Goal: Information Seeking & Learning: Learn about a topic

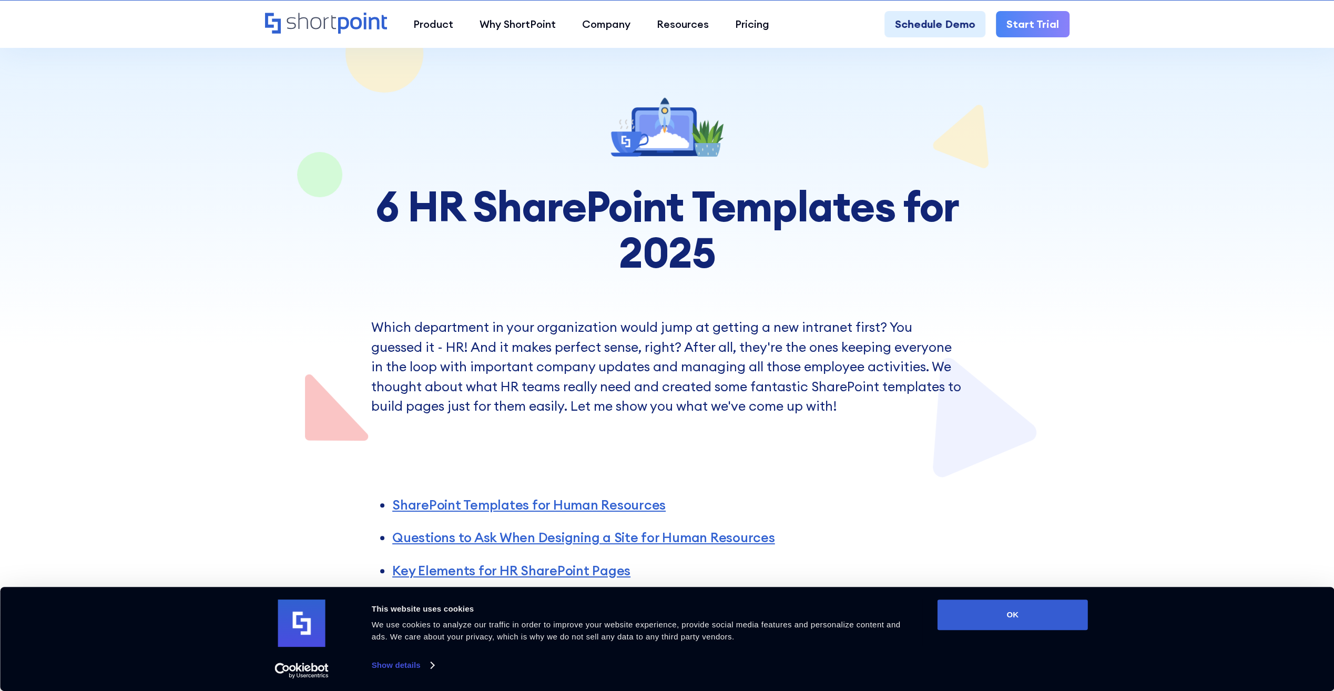
scroll to position [105, 0]
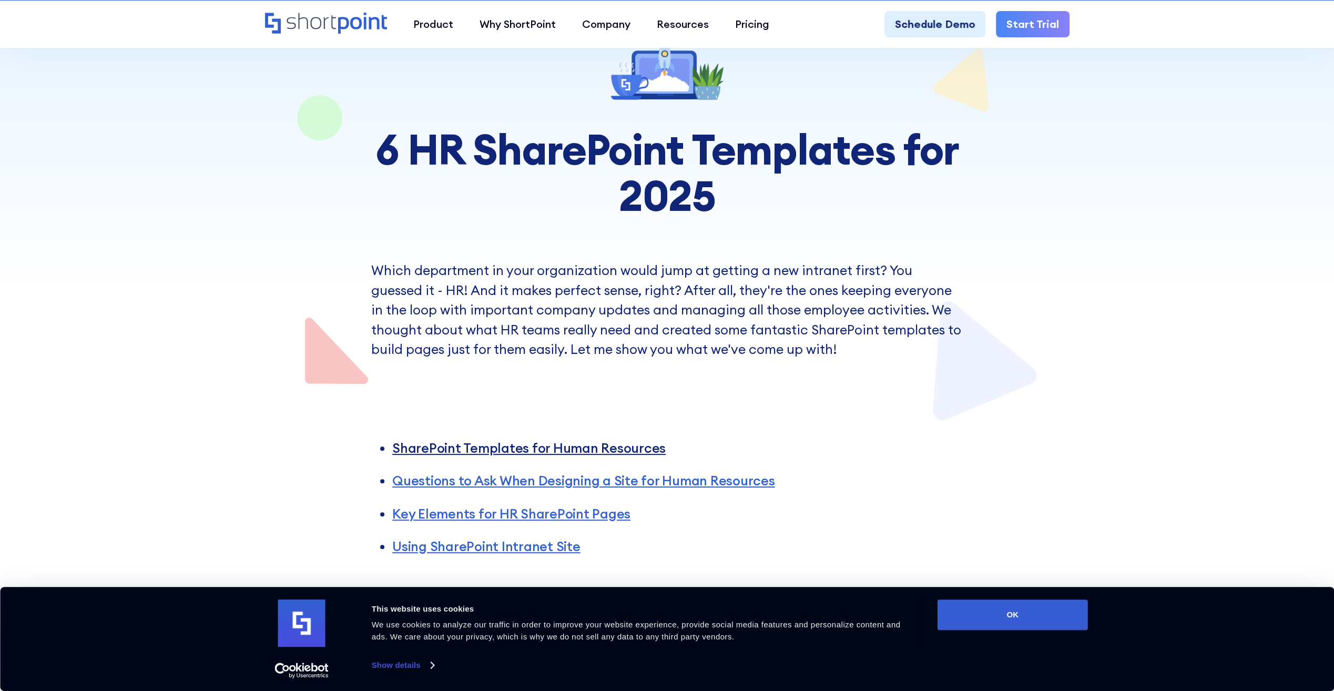
click at [530, 445] on link "SharePoint Templates for Human Resources" at bounding box center [528, 448] width 273 height 17
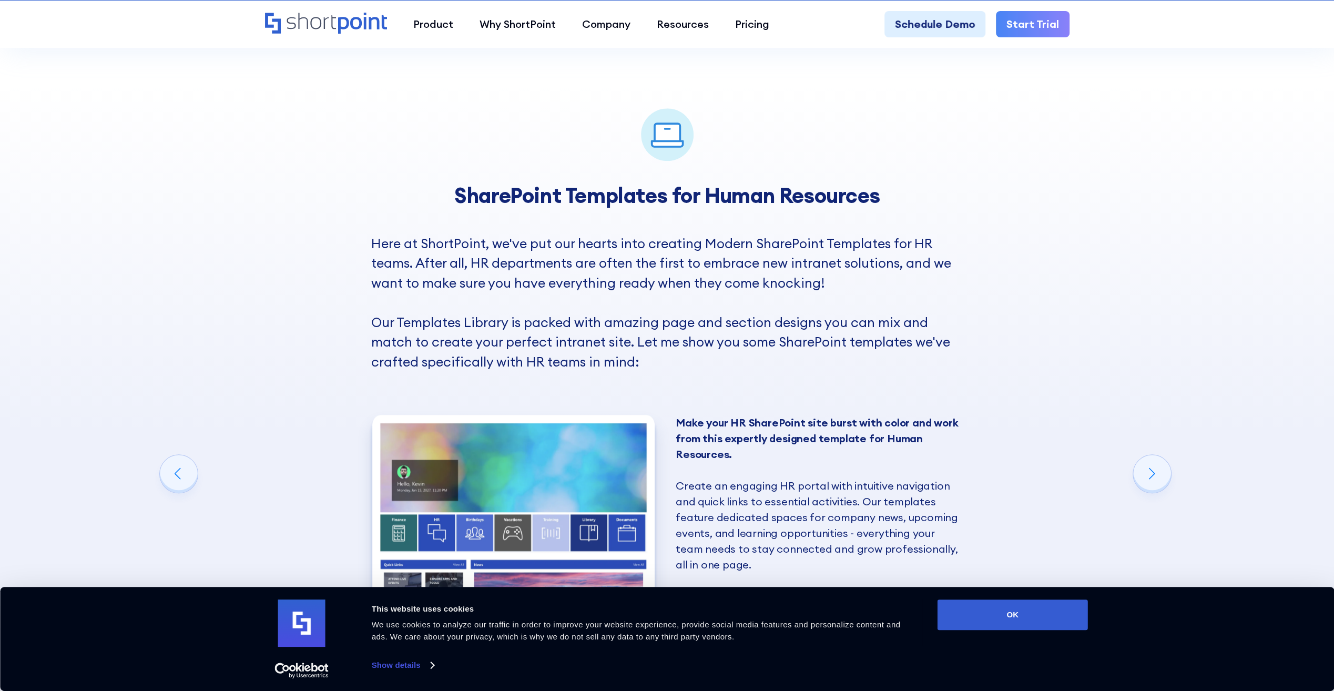
scroll to position [502, 0]
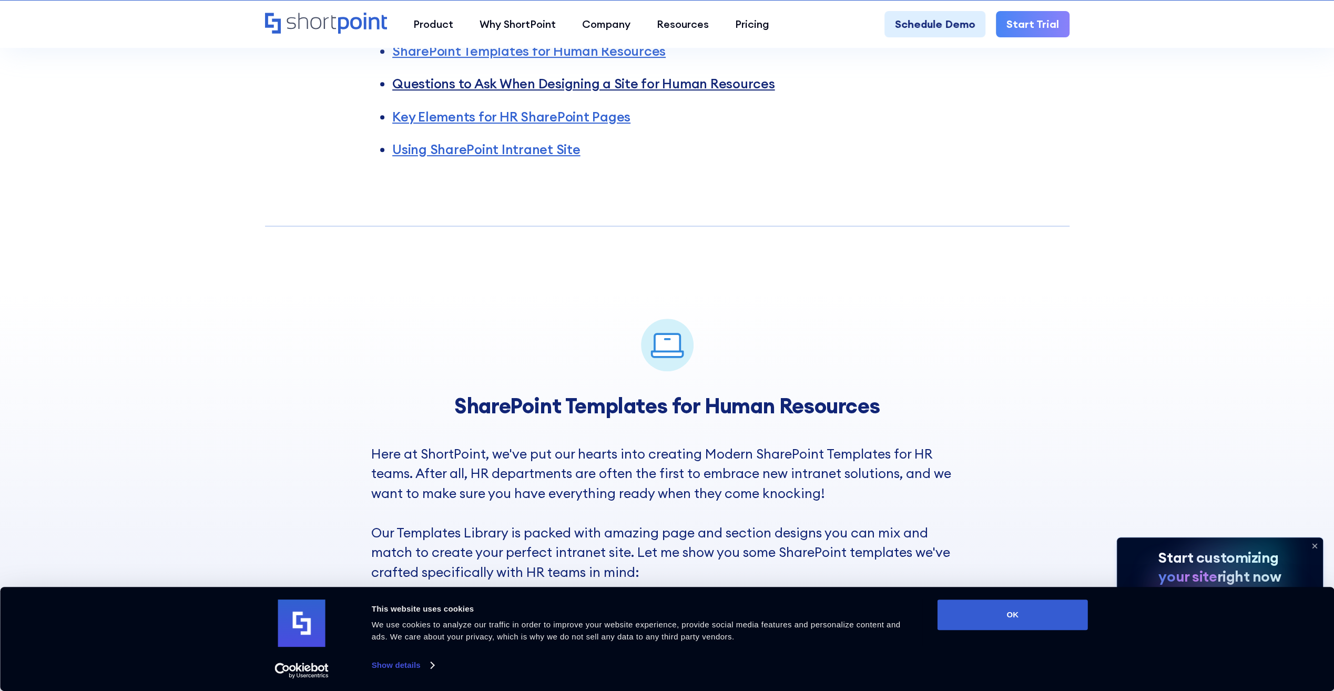
click at [457, 85] on link "Questions to Ask When Designing a Site for Human Resources" at bounding box center [583, 83] width 383 height 17
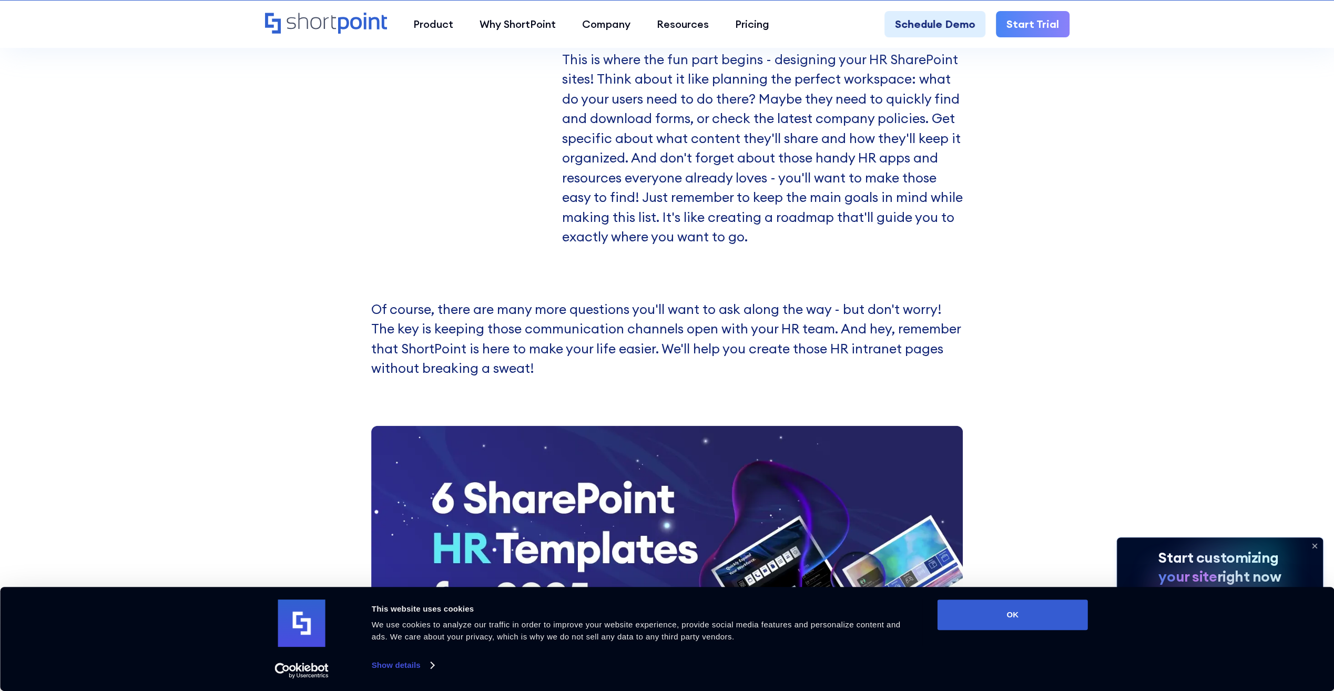
scroll to position [2185, 0]
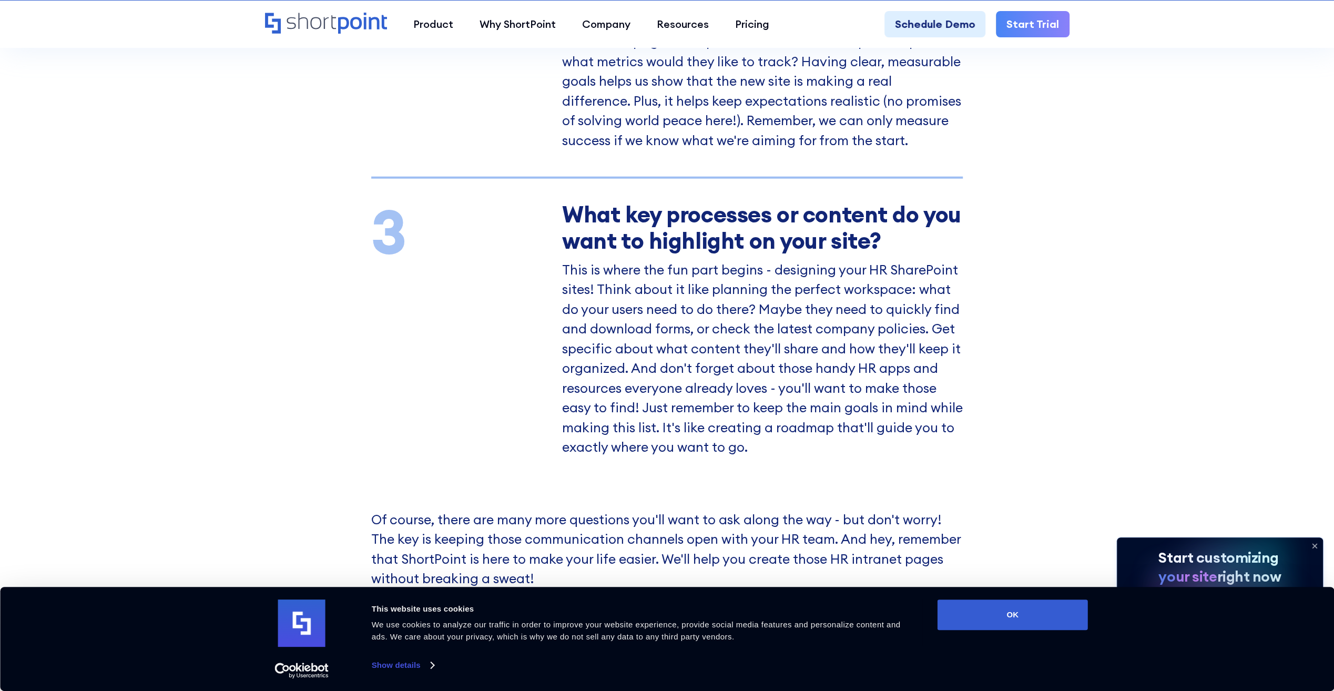
click at [274, 437] on div "Questions to Ask When Designing a Site for Human Resources You might have ideas…" at bounding box center [667, 606] width 1334 height 2311
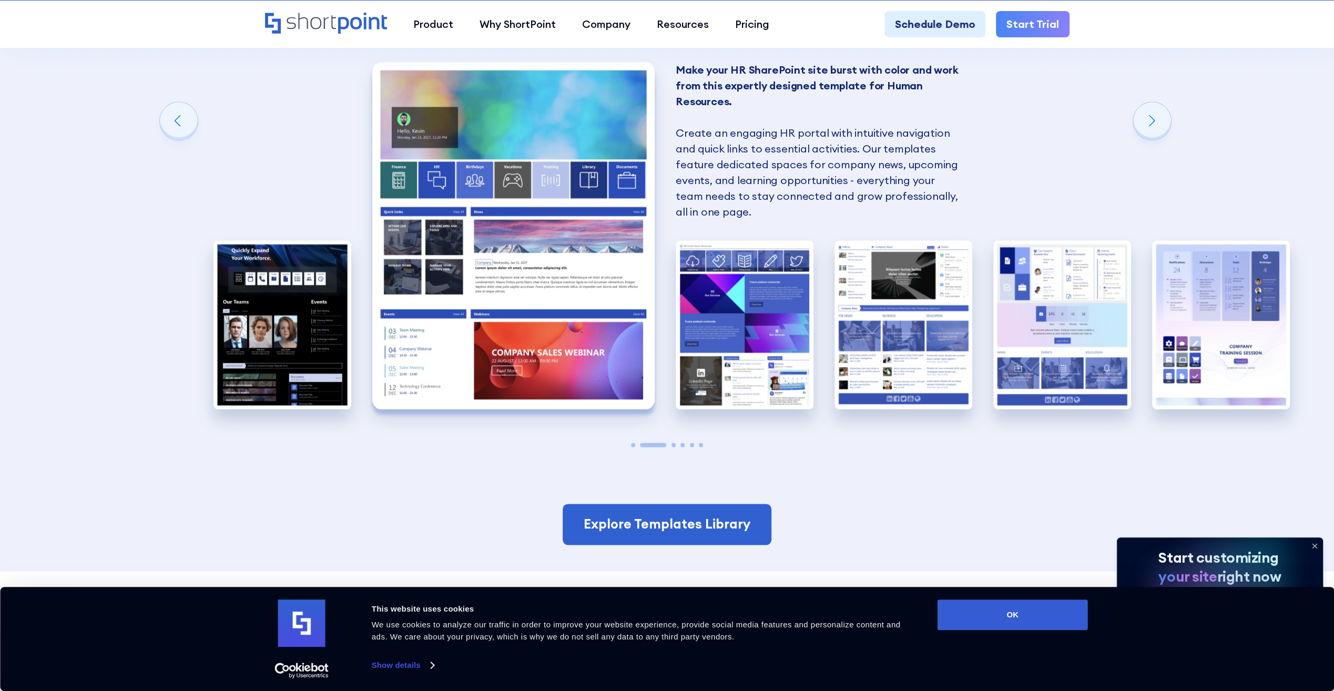
scroll to position [1081, 0]
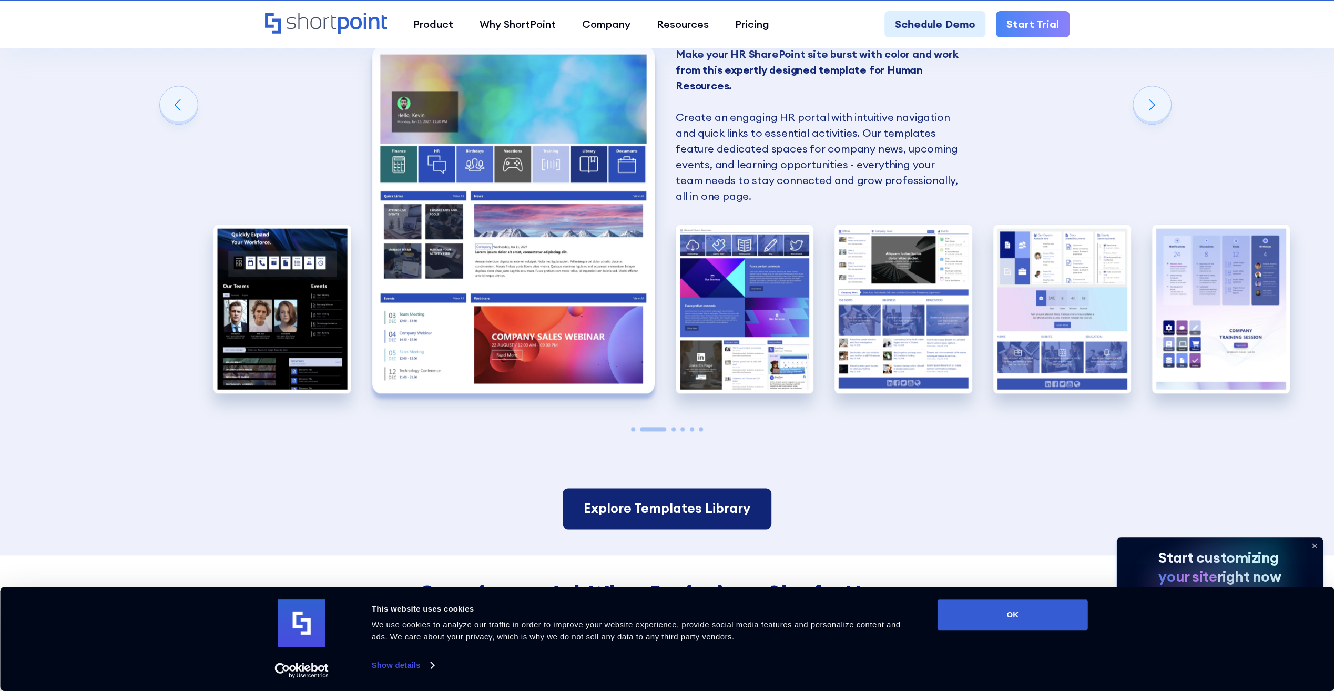
click at [630, 504] on link "Explore Templates Library" at bounding box center [667, 508] width 209 height 41
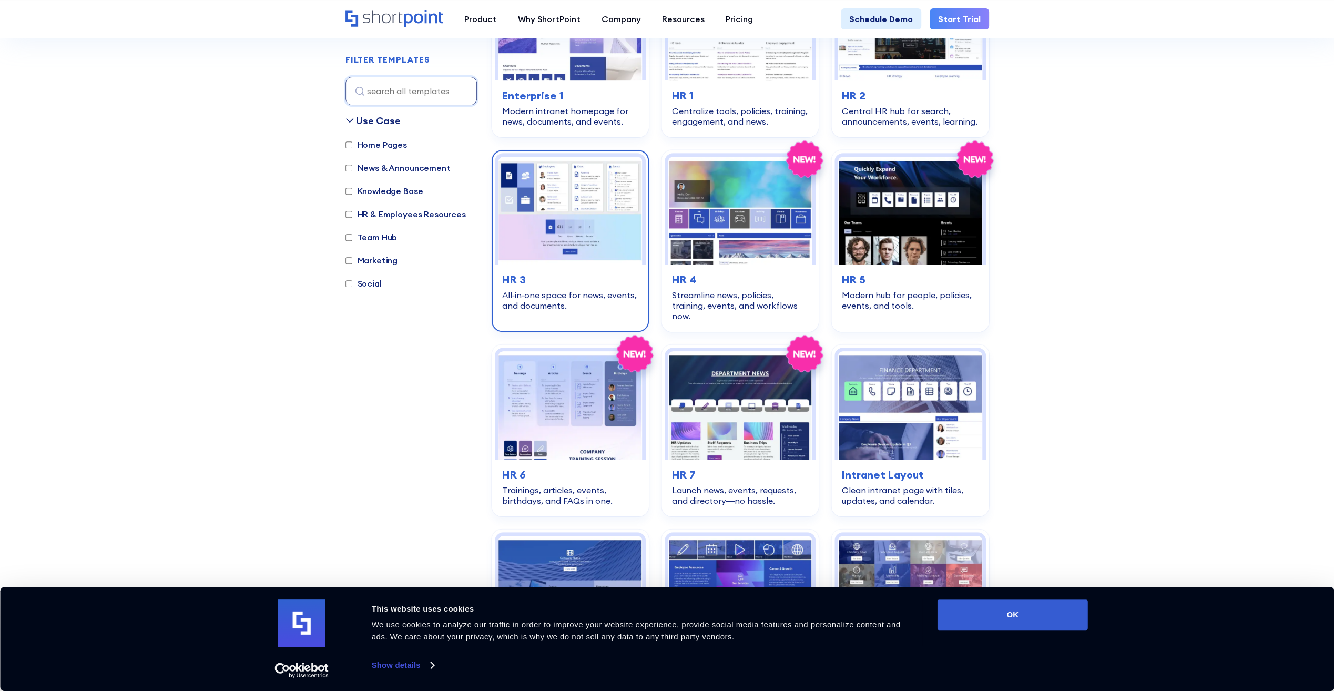
scroll to position [421, 0]
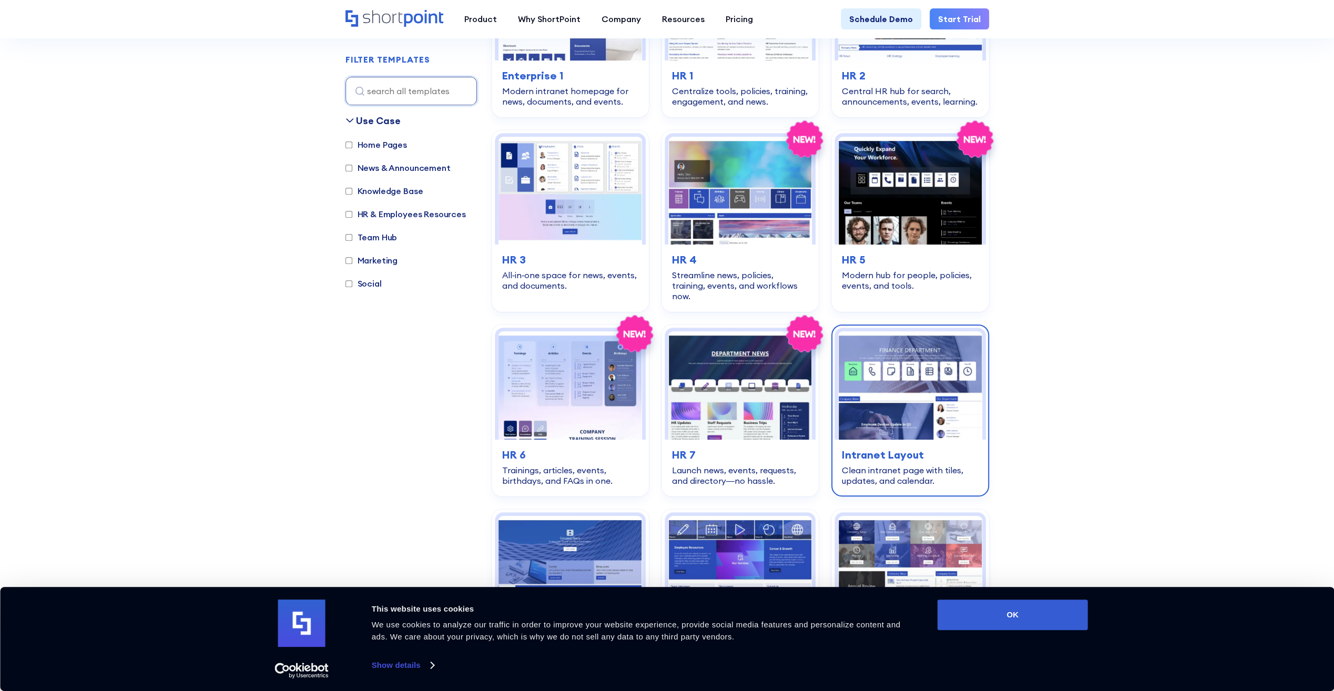
click at [906, 448] on h3 "Intranet Layout" at bounding box center [910, 455] width 136 height 16
